Goal: Task Accomplishment & Management: Use online tool/utility

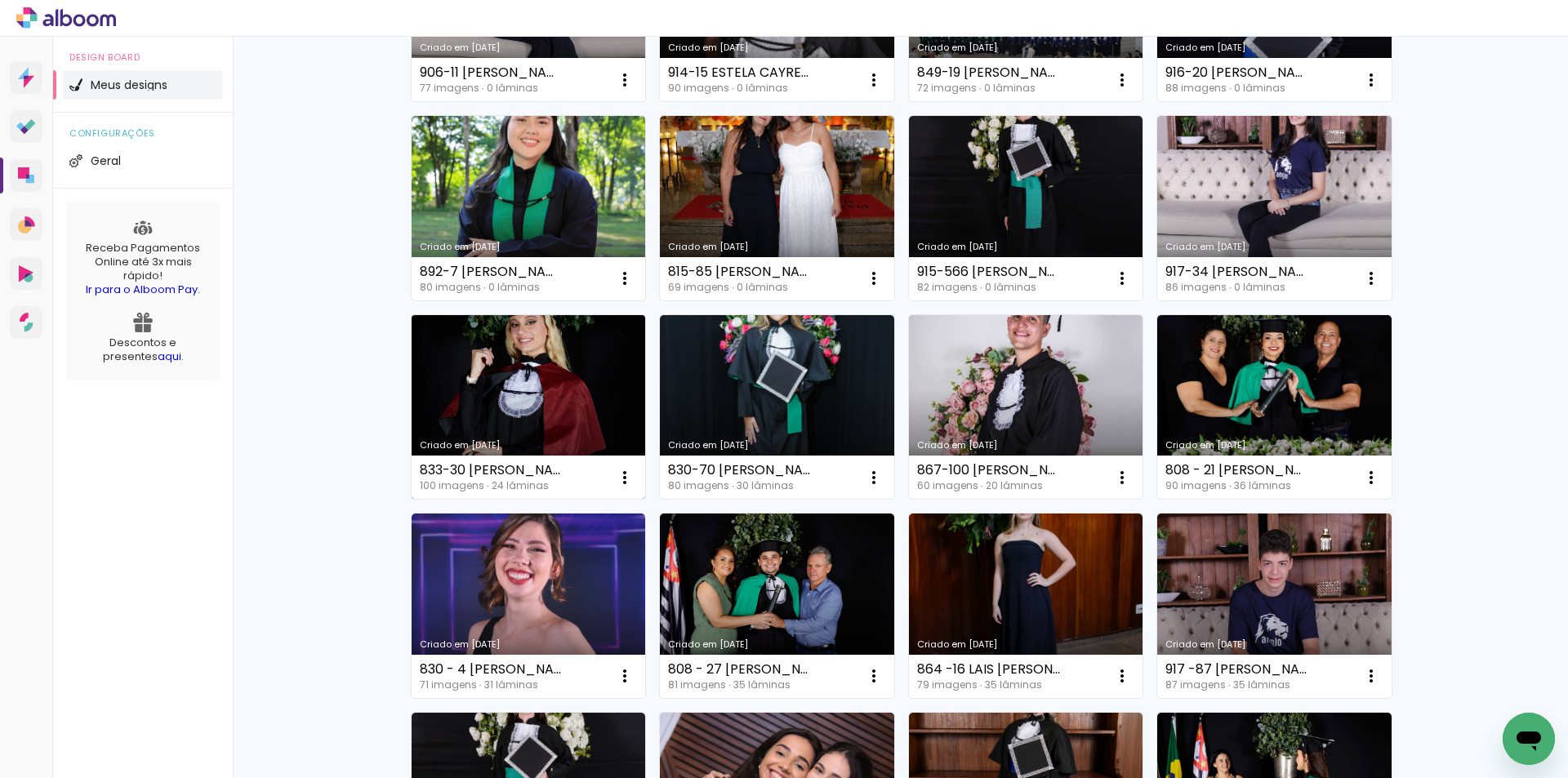
scroll to position [490, 0]
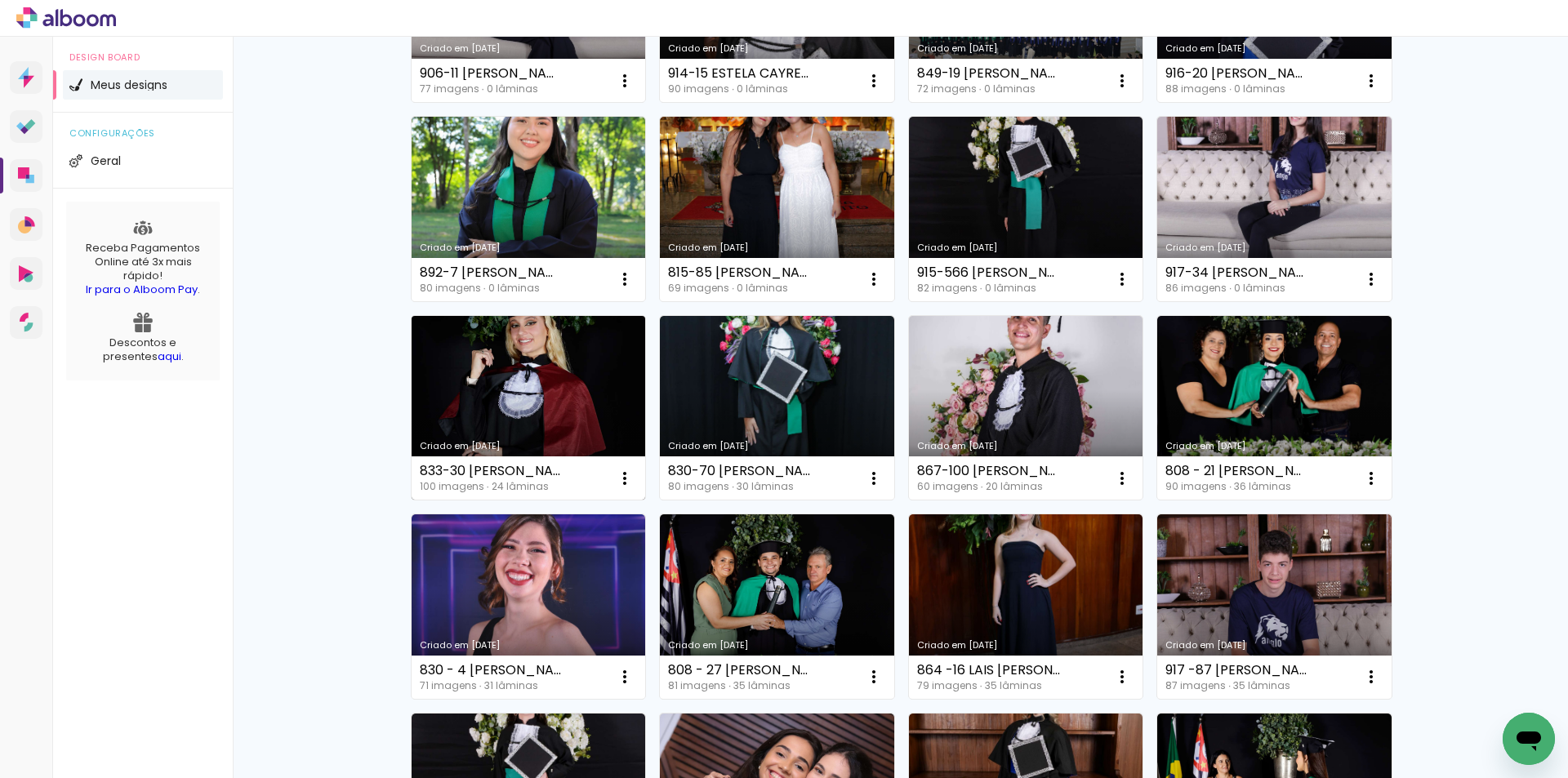
click at [563, 396] on link "Criado em [DATE]" at bounding box center [528, 409] width 234 height 185
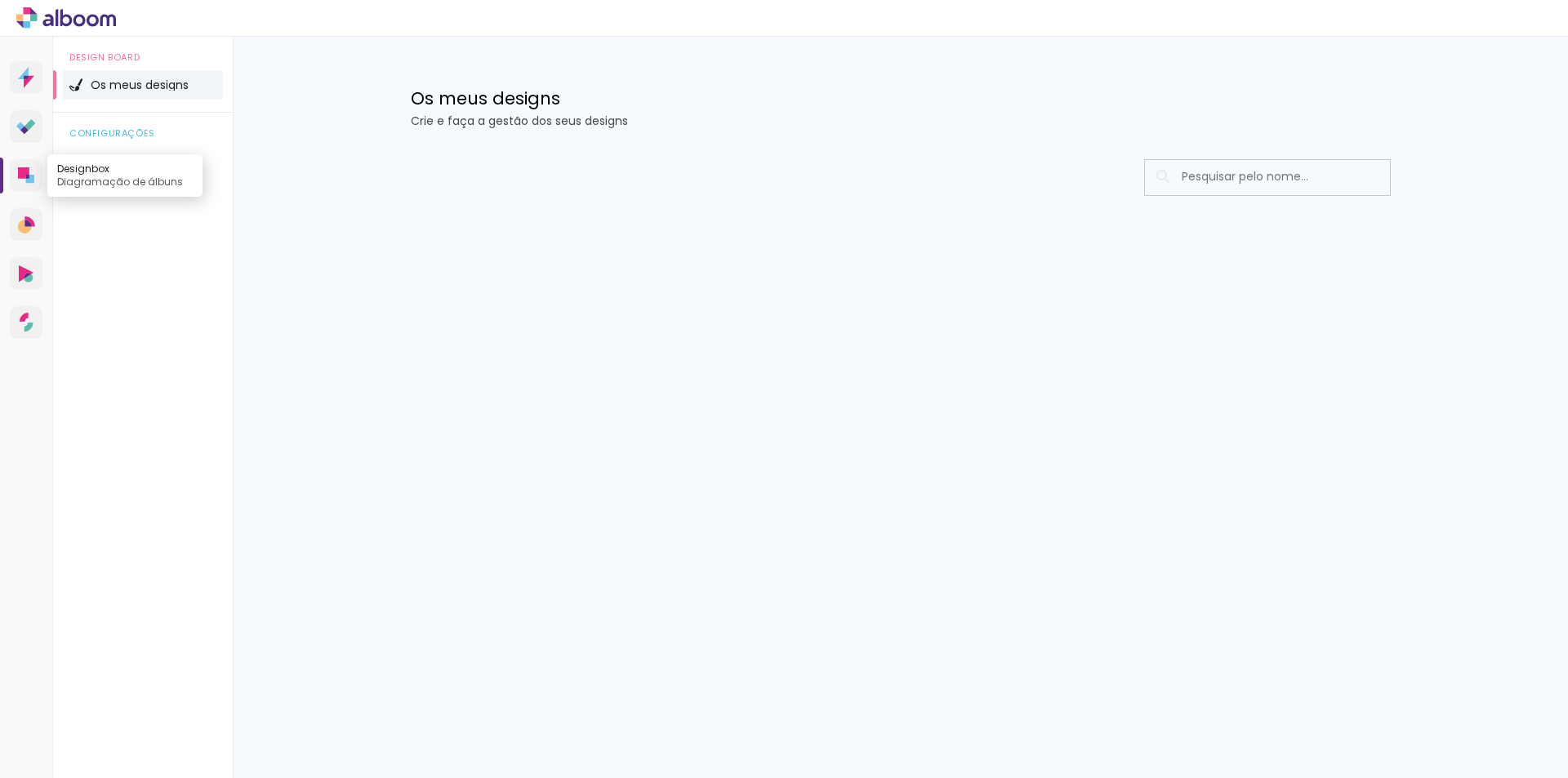
click at [31, 173] on icon at bounding box center [26, 175] width 16 height 16
